Goal: Information Seeking & Learning: Learn about a topic

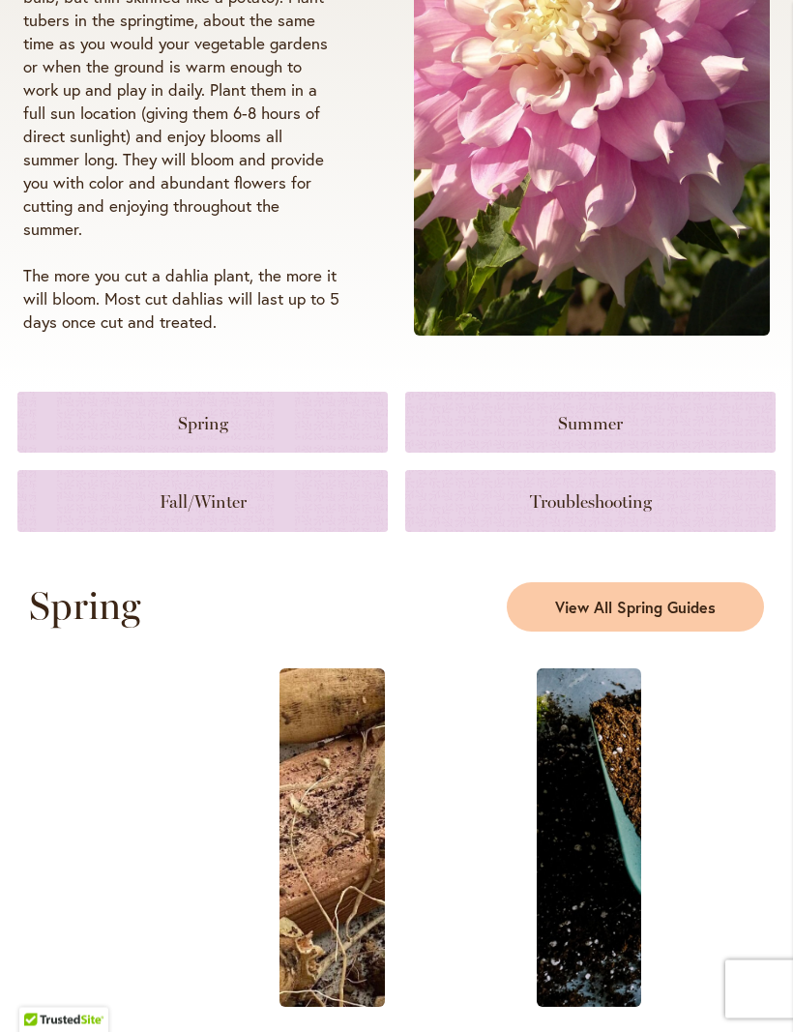
scroll to position [489, 0]
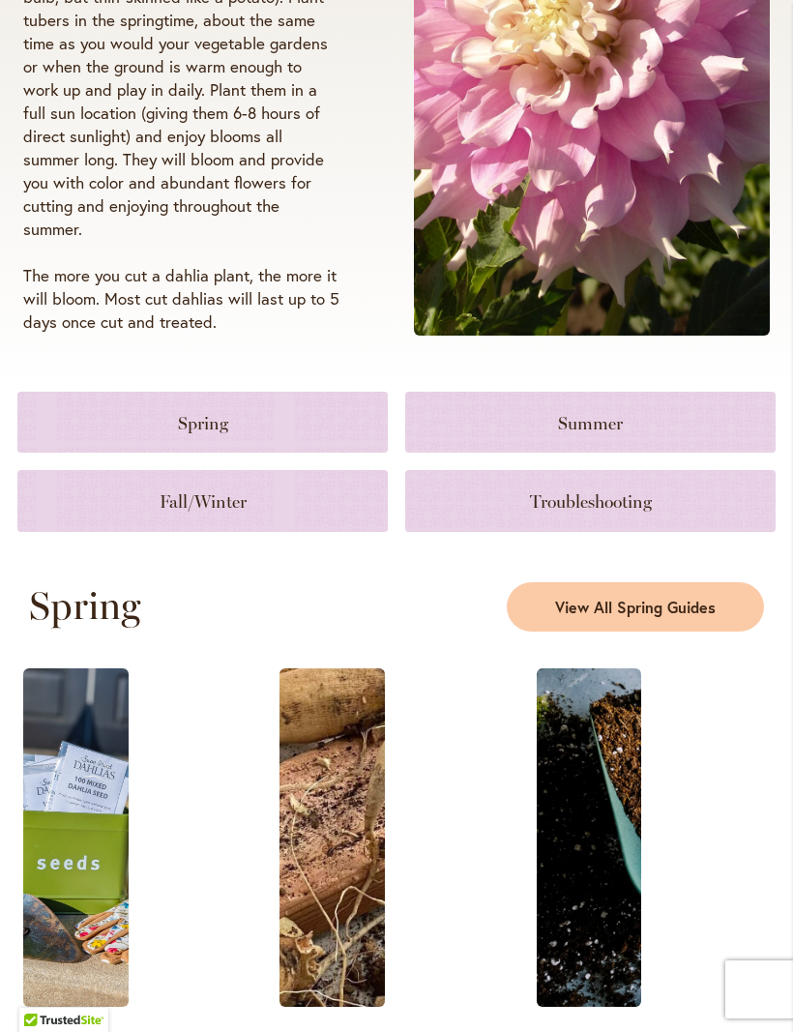
click at [231, 451] on link at bounding box center [202, 422] width 370 height 61
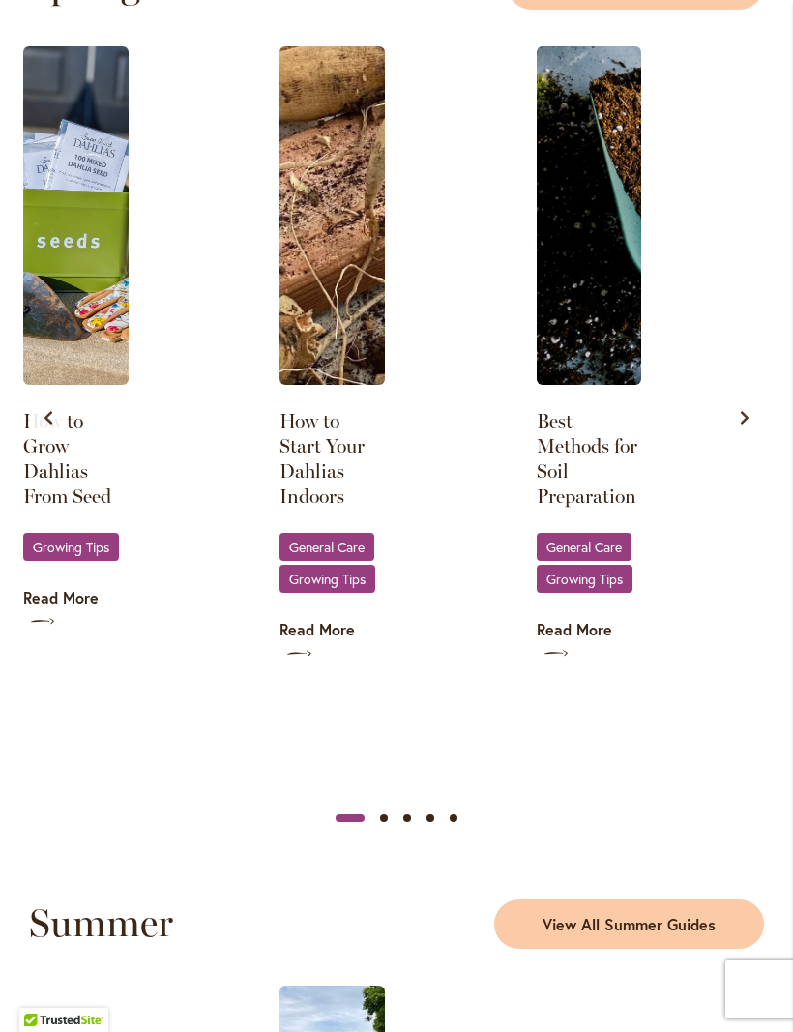
scroll to position [1112, 0]
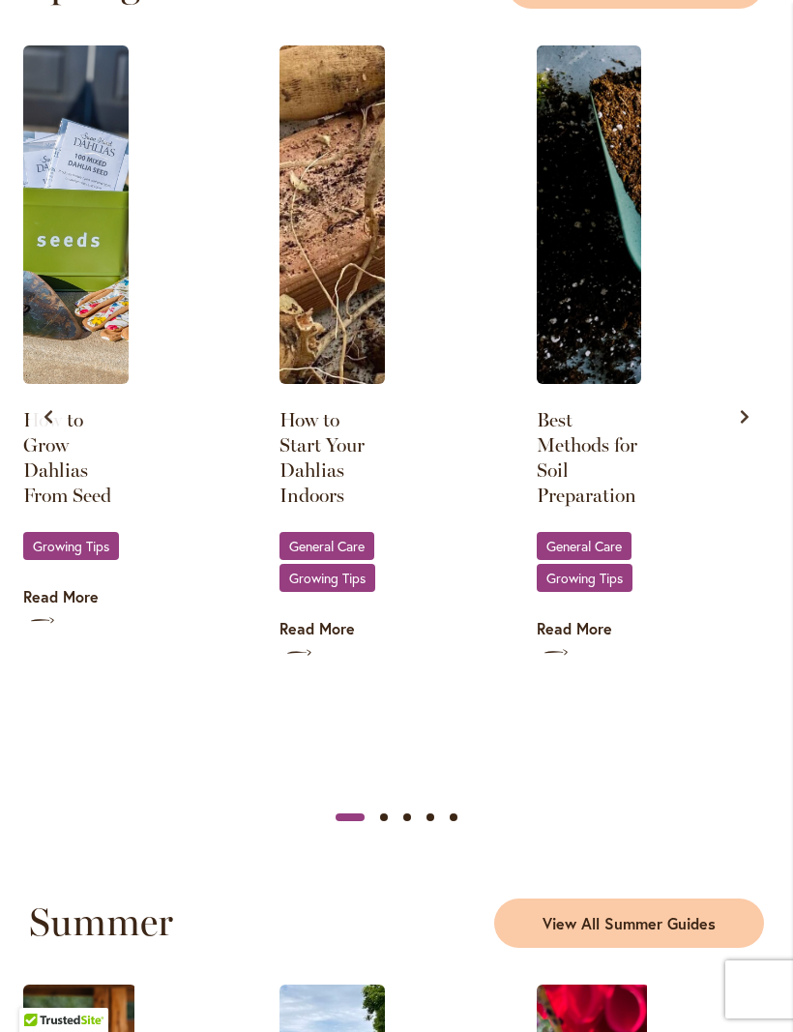
click at [615, 460] on link "Best Methods for Soil Preparation" at bounding box center [589, 457] width 105 height 101
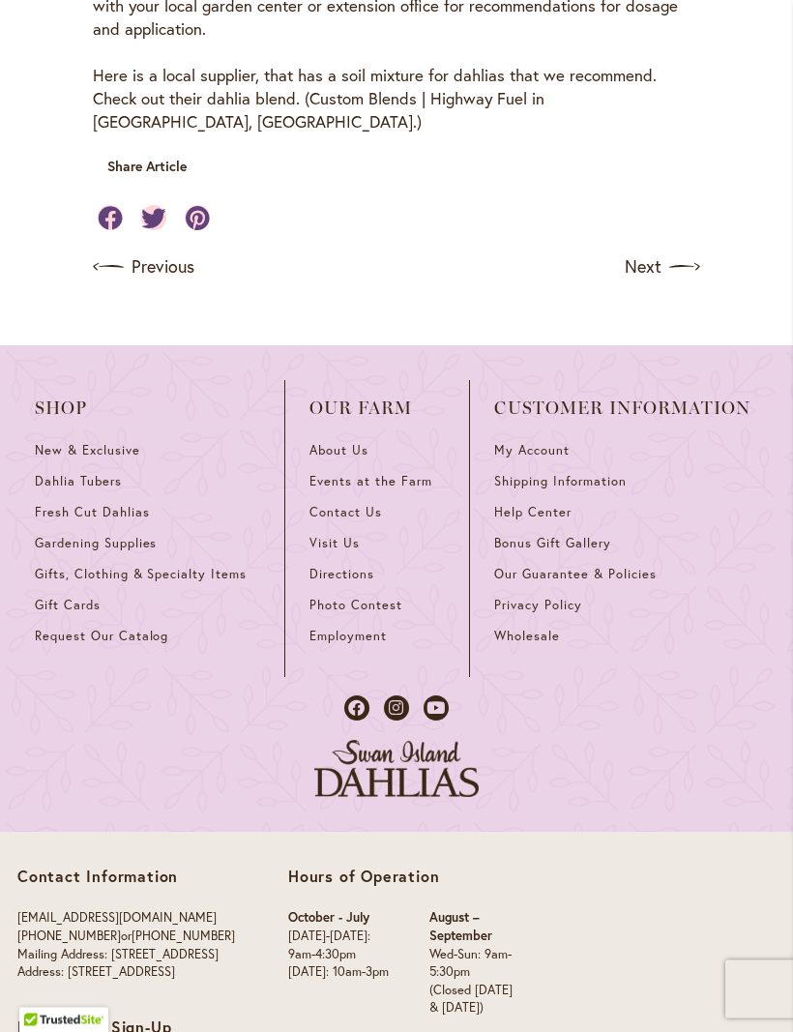
scroll to position [1304, 0]
click at [682, 252] on img at bounding box center [684, 267] width 31 height 31
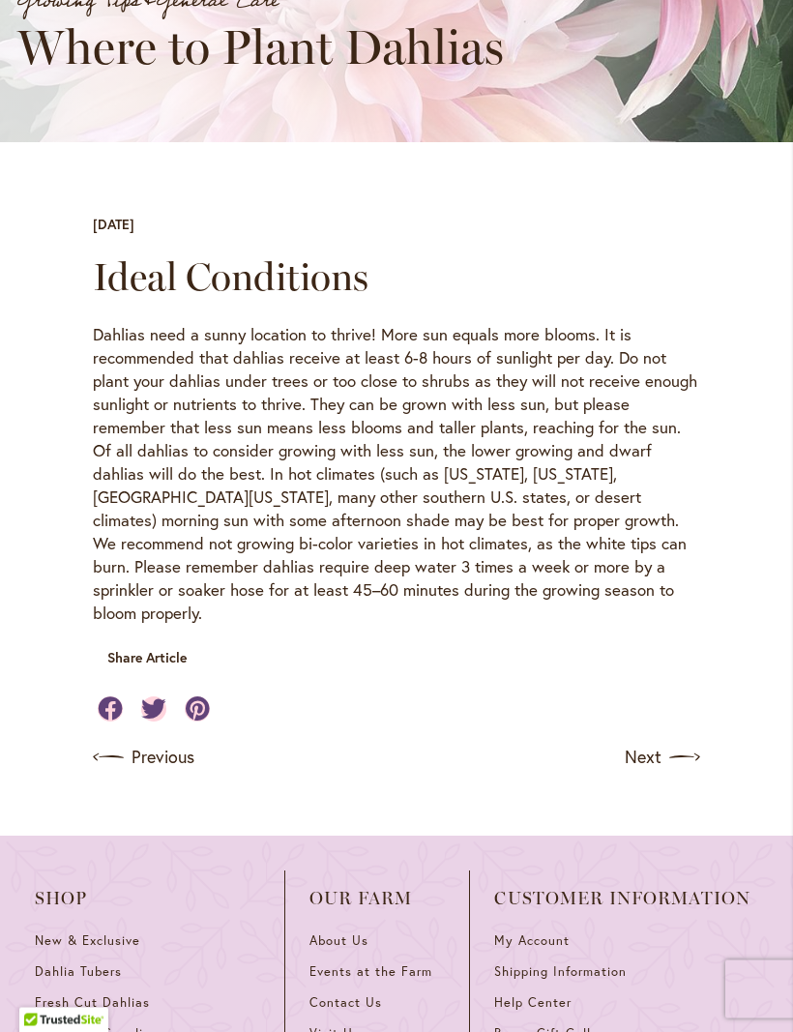
scroll to position [388, 0]
click at [688, 744] on img at bounding box center [684, 757] width 31 height 31
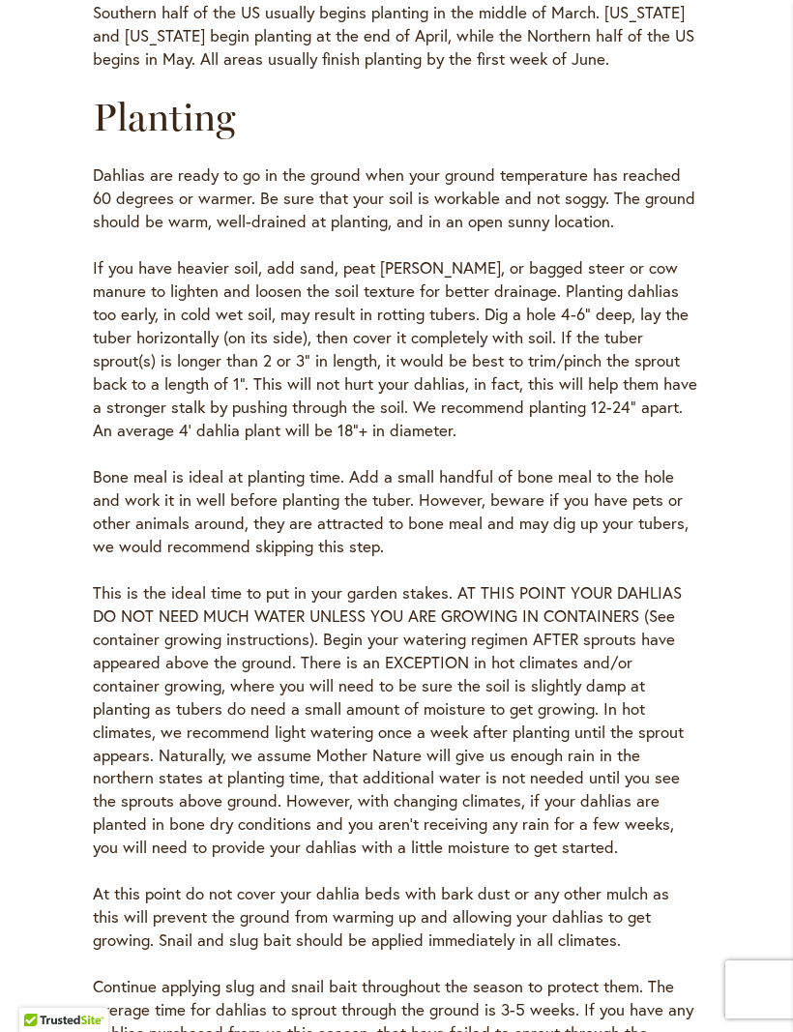
scroll to position [804, 0]
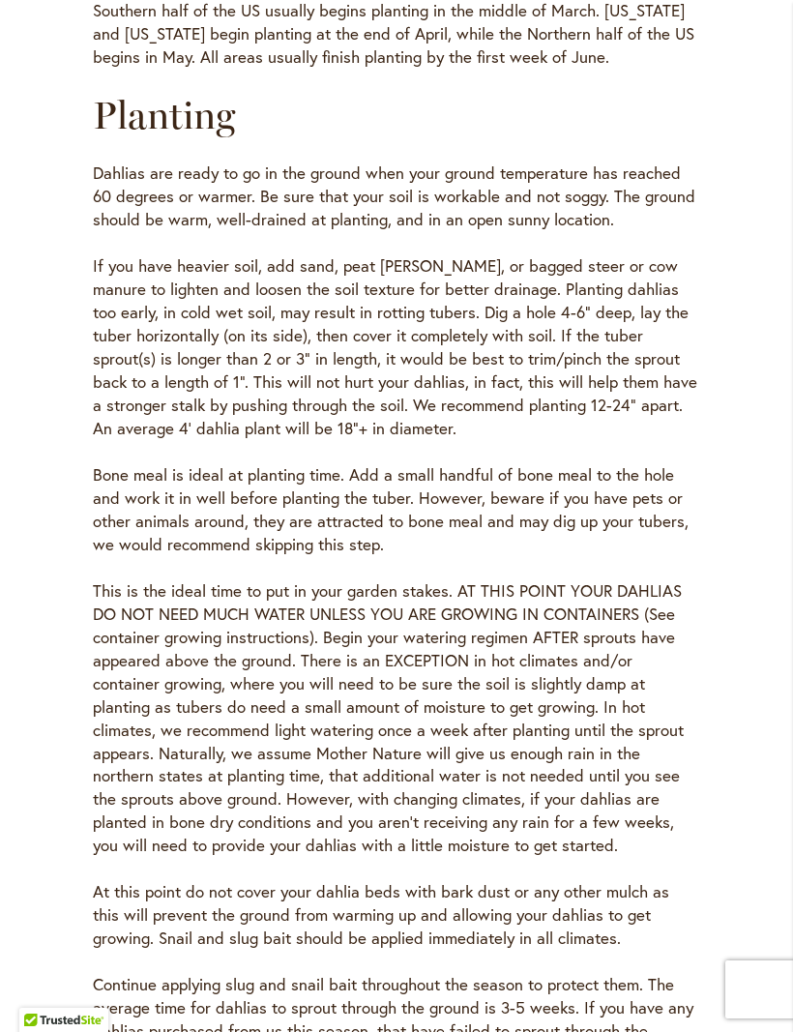
click at [754, 657] on div "When to Plant Dahlias are planted in the spring when the ground temperature is …" at bounding box center [396, 474] width 758 height 1275
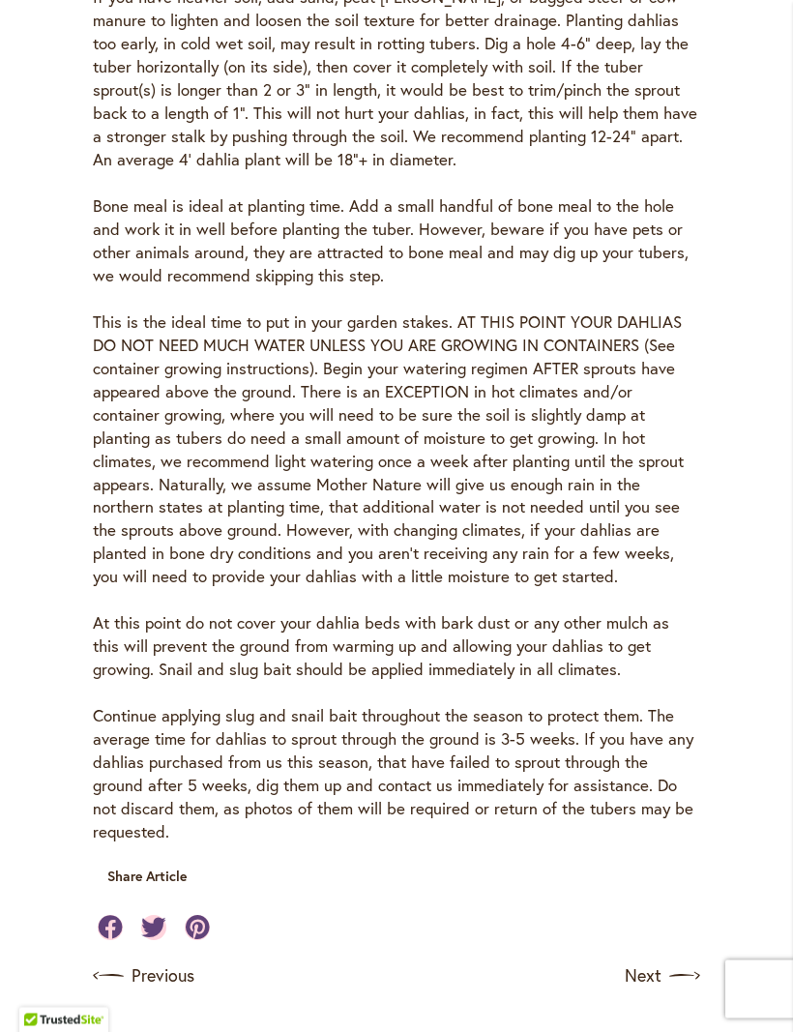
scroll to position [1073, 0]
click at [784, 584] on main "Growing Tips & General Care Planting Instructions July 29 2024 When to Plant Da…" at bounding box center [396, 72] width 793 height 1914
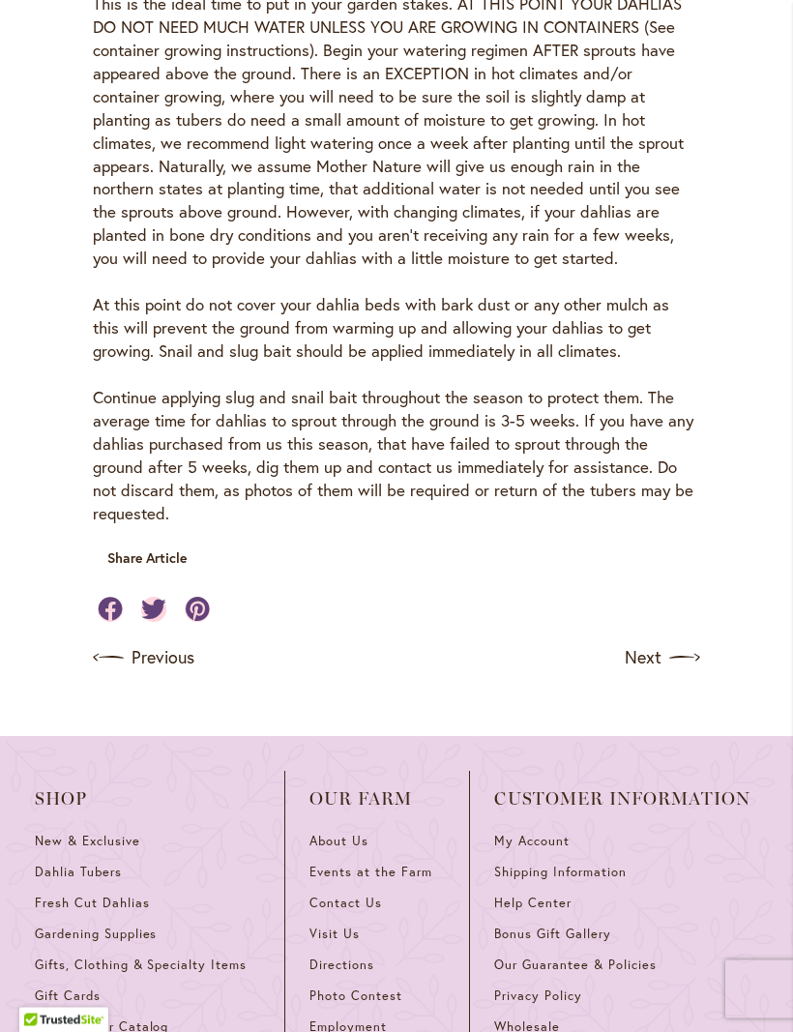
scroll to position [1416, 0]
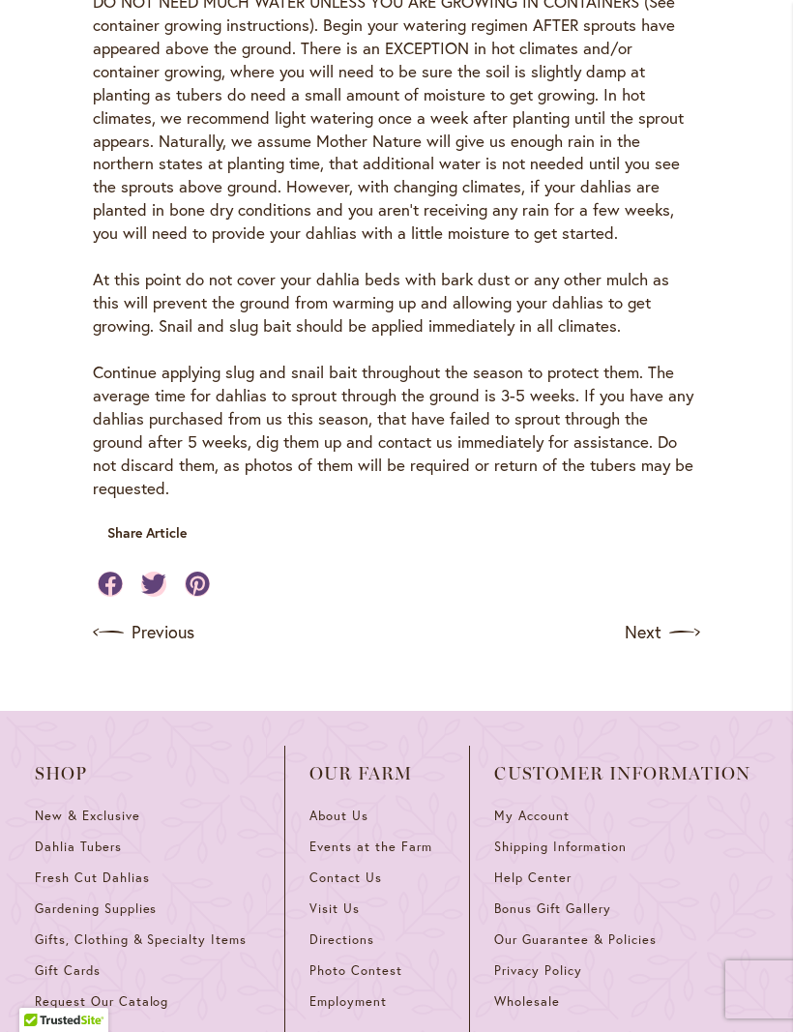
click at [678, 617] on img at bounding box center [684, 632] width 31 height 31
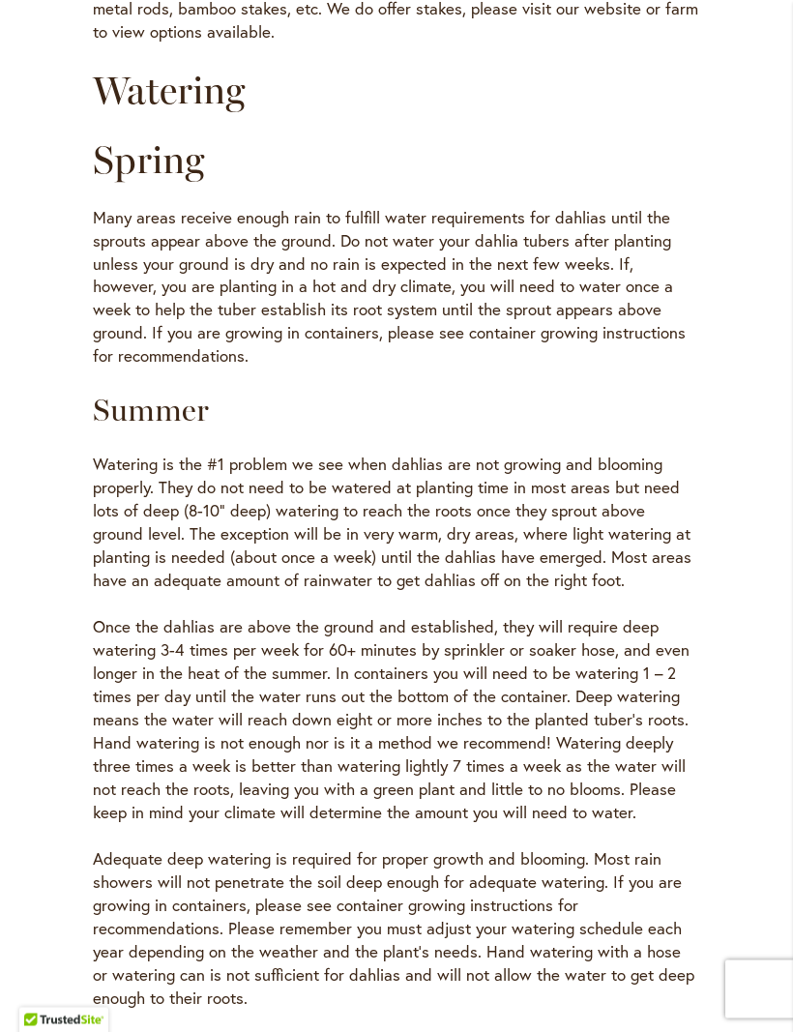
scroll to position [895, 0]
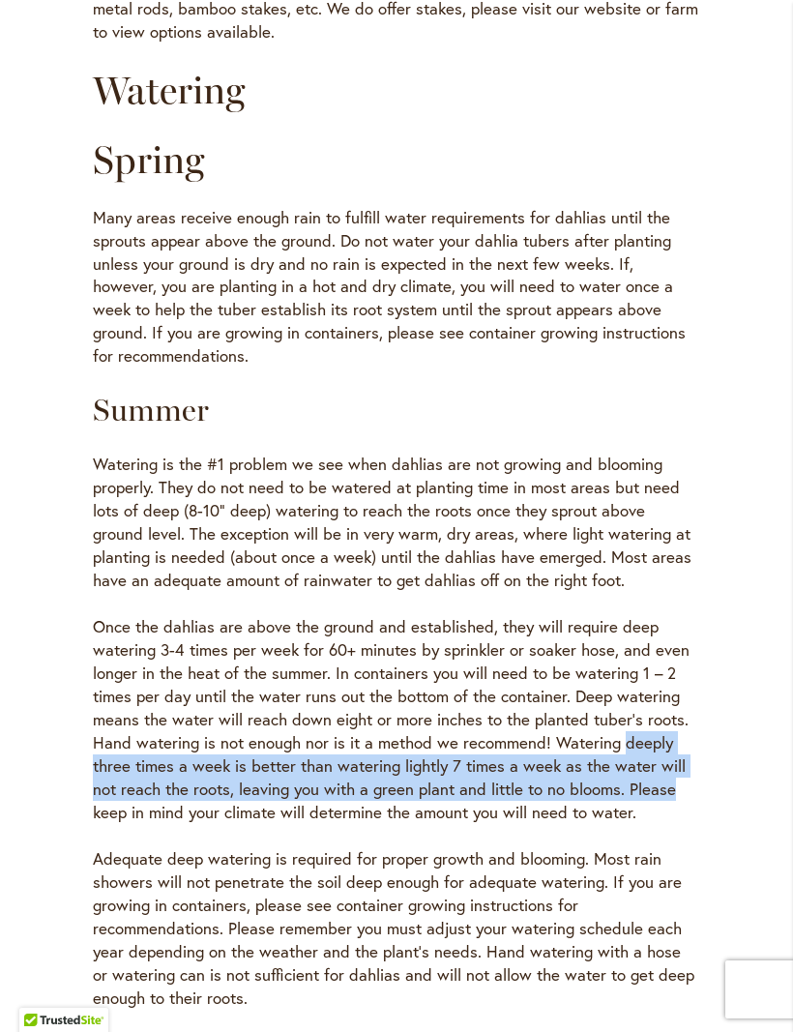
click at [744, 668] on div "Staking We recommend staking any dahlias that have a height of 3 feet or more. …" at bounding box center [396, 816] width 758 height 1916
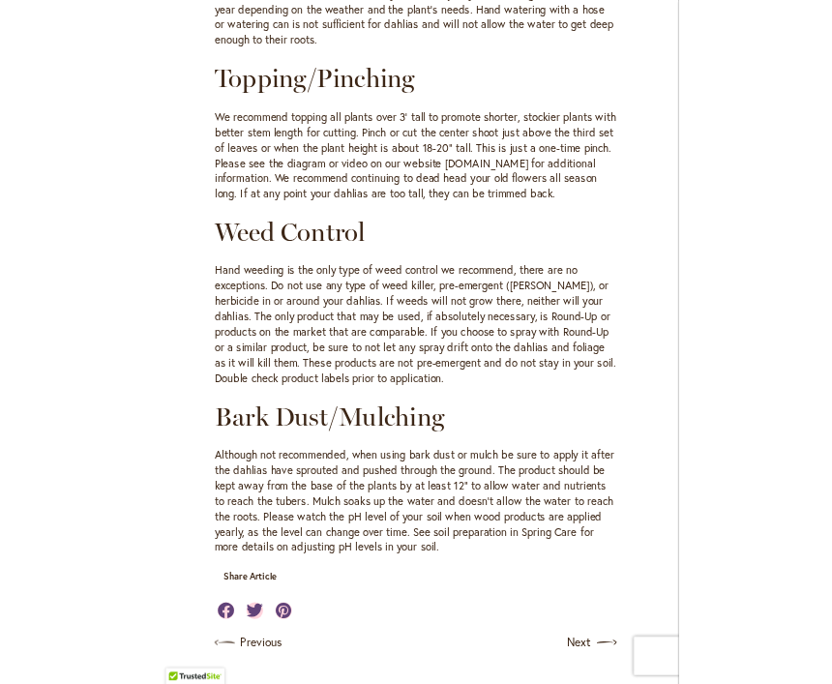
scroll to position [1963, 0]
